Goal: Task Accomplishment & Management: Use online tool/utility

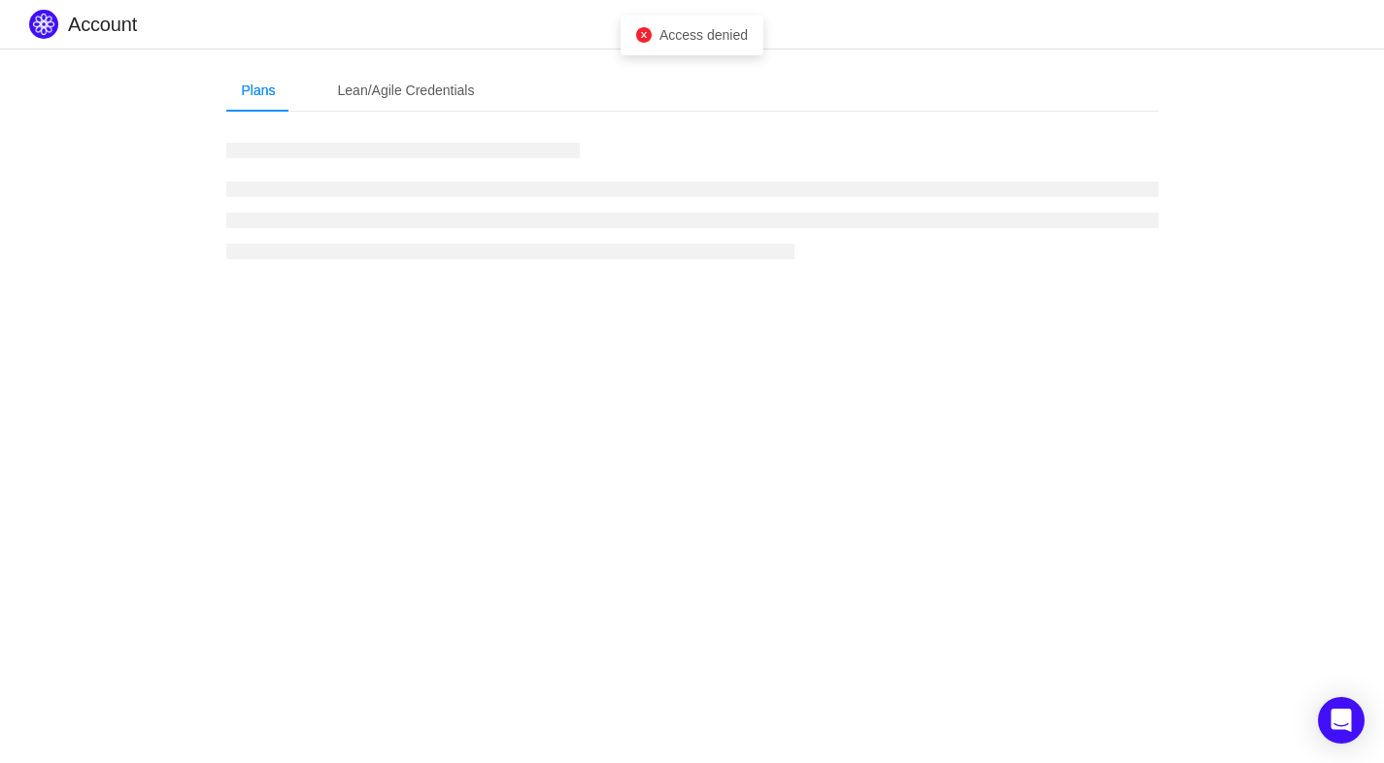
type input "[URL][DOMAIN_NAME]"
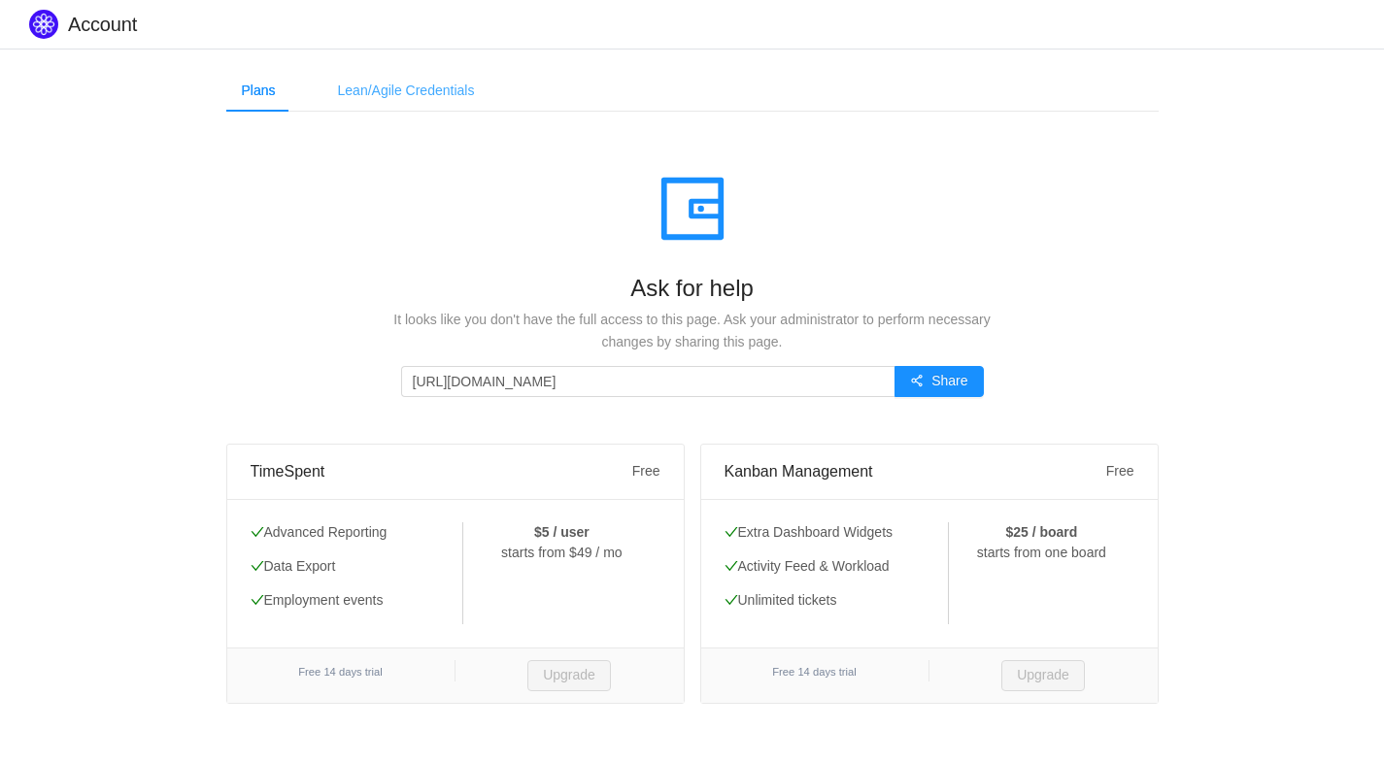
click at [362, 93] on div "Lean/Agile Credentials" at bounding box center [406, 91] width 168 height 44
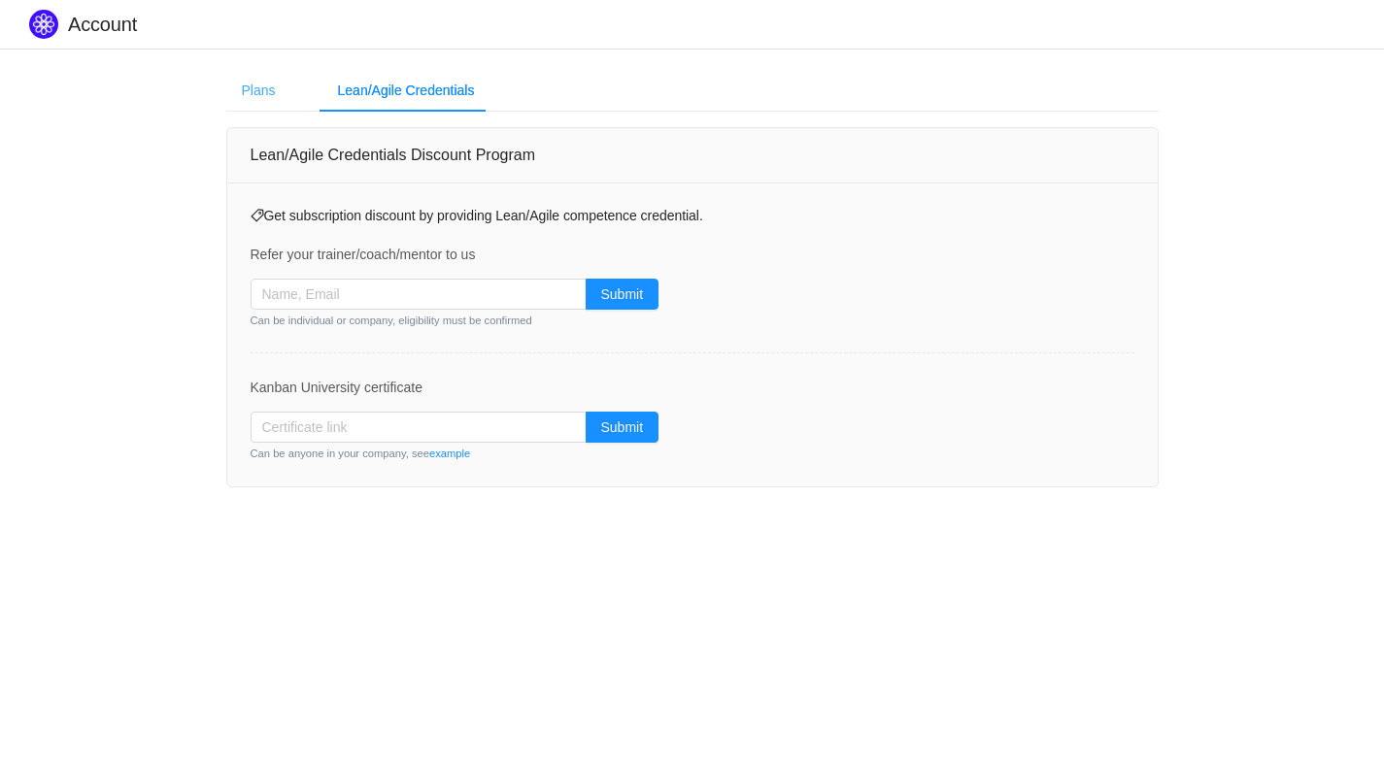
click at [248, 92] on div "Plans" at bounding box center [258, 91] width 65 height 44
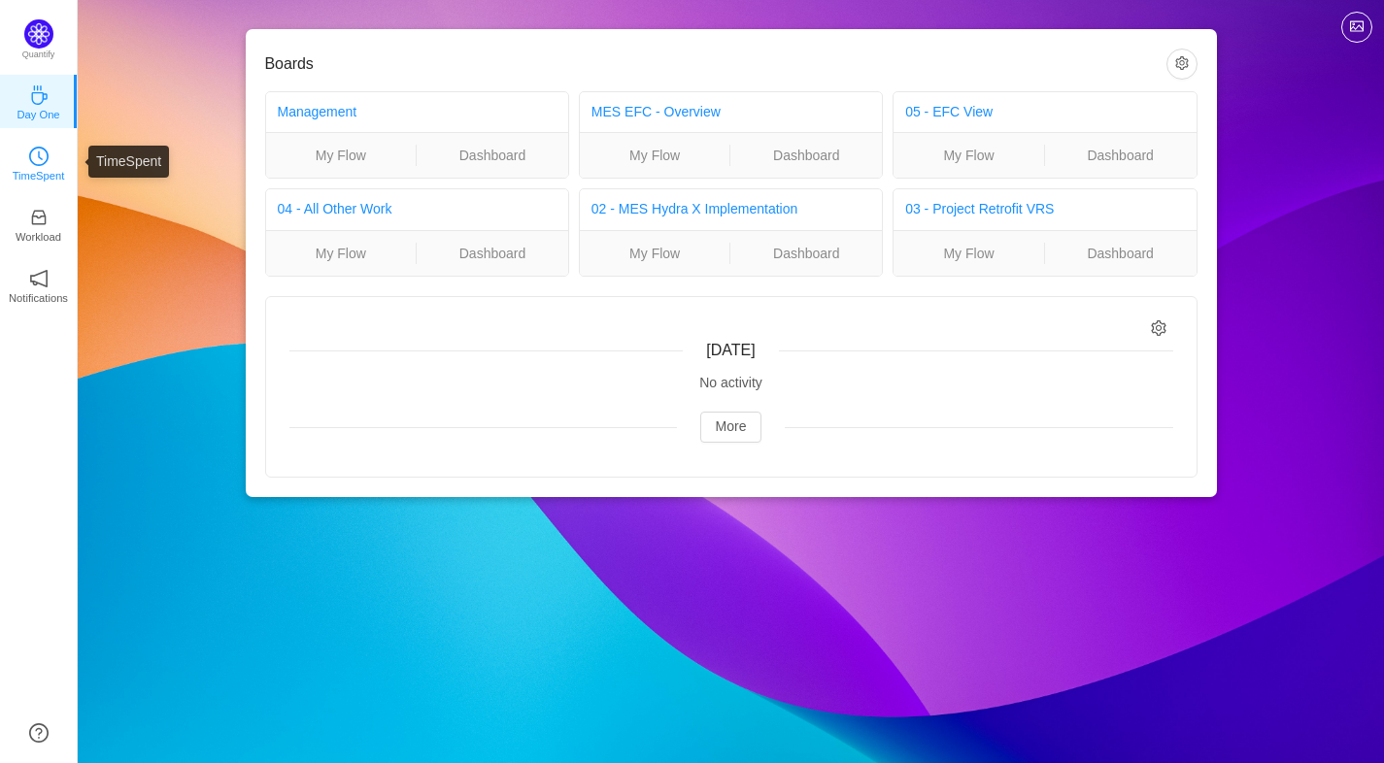
click at [43, 156] on icon "icon: clock-circle" at bounding box center [38, 156] width 19 height 19
click at [47, 164] on icon "icon: clock-circle" at bounding box center [38, 156] width 19 height 19
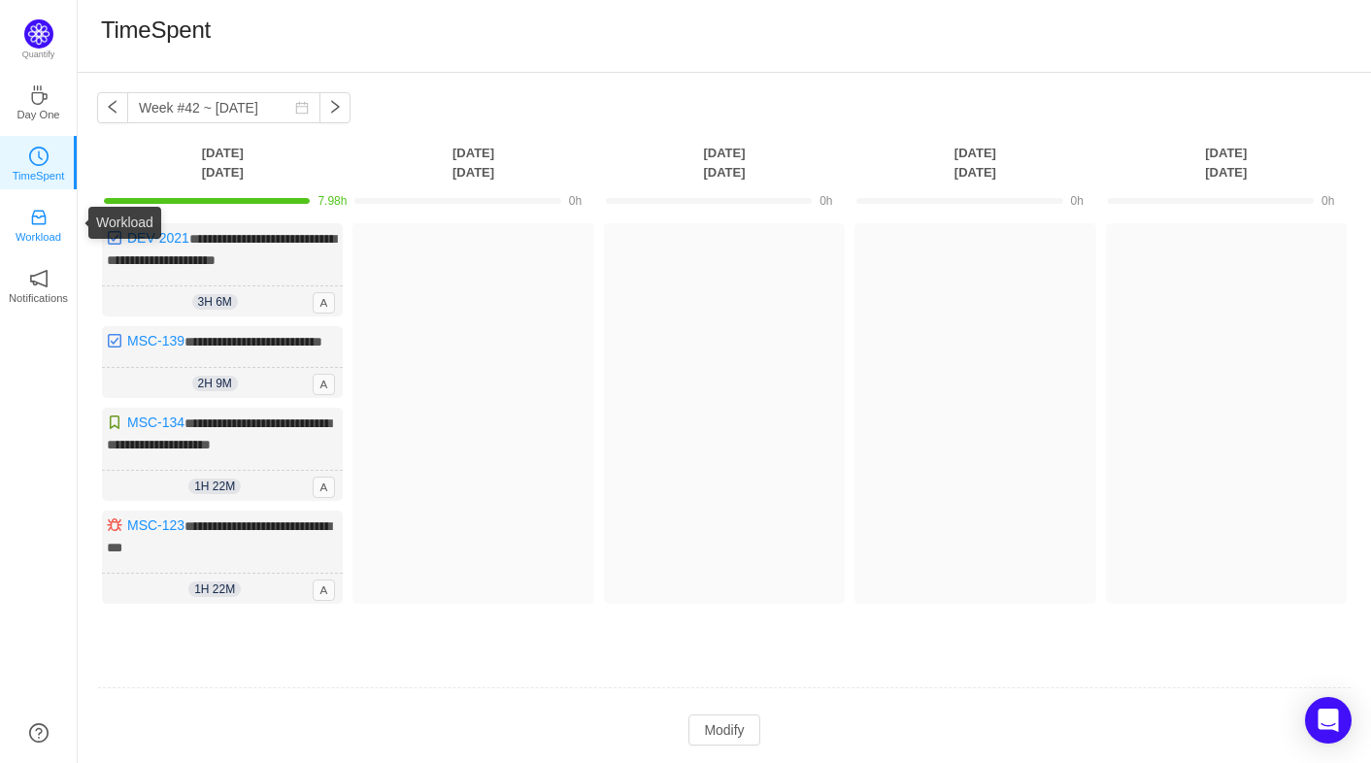
click at [55, 235] on p "Workload" at bounding box center [39, 236] width 46 height 17
